Goal: Check status: Check status

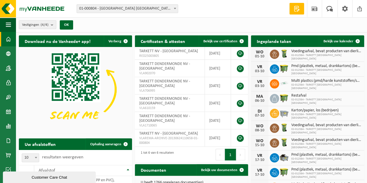
click at [115, 8] on span "01-000804 - [GEOGRAPHIC_DATA] [GEOGRAPHIC_DATA] - [GEOGRAPHIC_DATA]" at bounding box center [127, 9] width 101 height 8
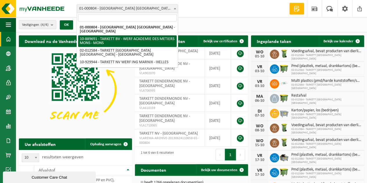
select select "114065"
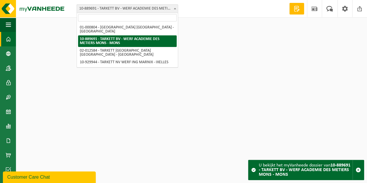
click at [138, 9] on span "10-889691 - TARKETT BV - WERF ACADEMIE DES METIERS MONS - MONS" at bounding box center [127, 9] width 101 height 8
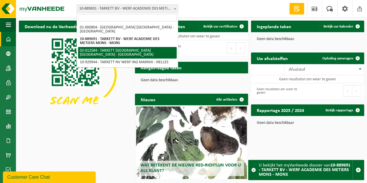
select select "2436"
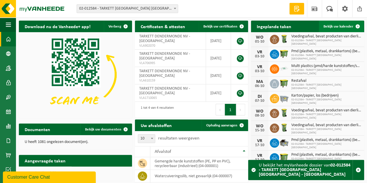
click at [337, 26] on span "Bekijk uw kalender" at bounding box center [338, 27] width 30 height 4
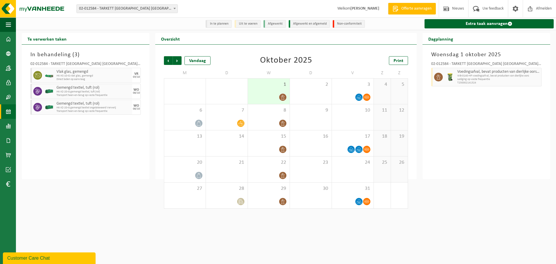
click at [366, 183] on html "Vestiging: 01-000804 - [GEOGRAPHIC_DATA] [GEOGRAPHIC_DATA] - [GEOGRAPHIC_DATA] …" at bounding box center [278, 132] width 556 height 264
